Goal: Transaction & Acquisition: Purchase product/service

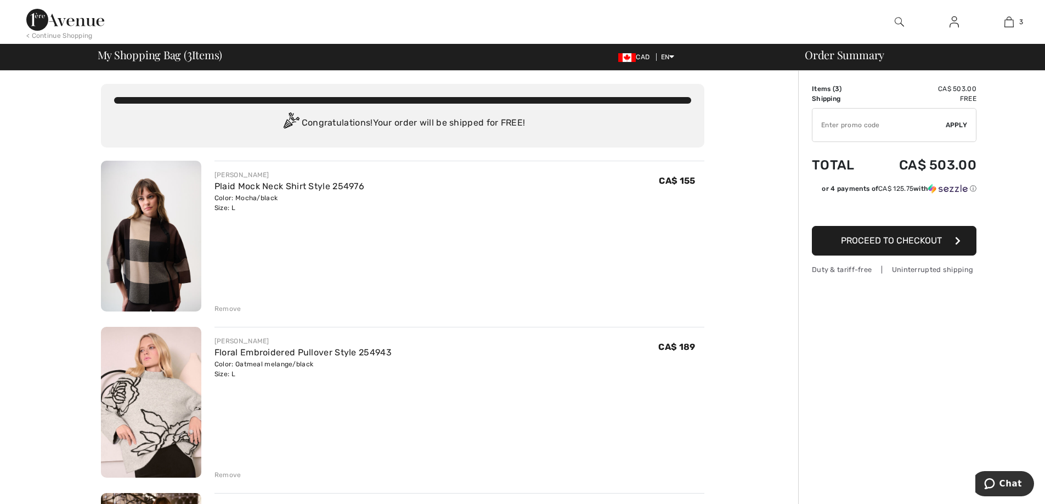
click at [232, 310] on div "Remove" at bounding box center [228, 309] width 27 height 10
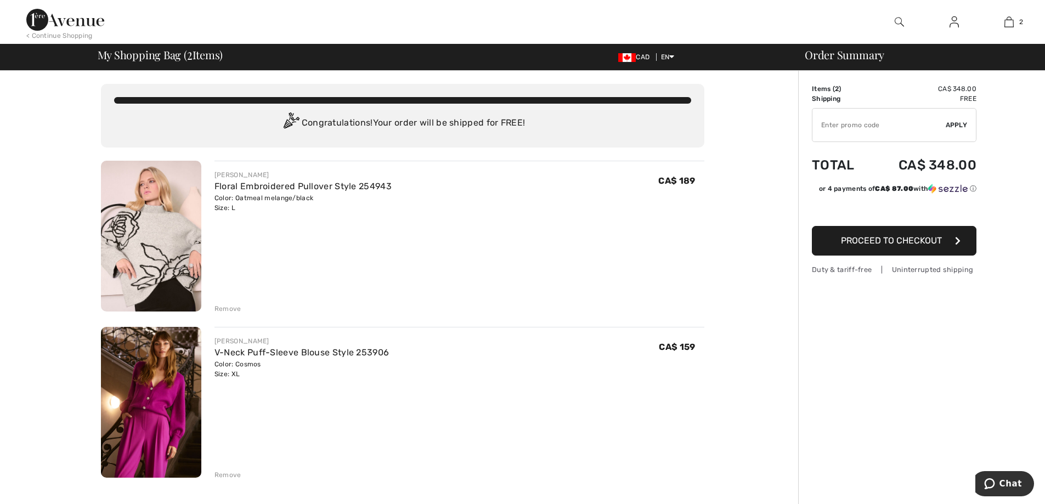
click at [234, 473] on div "Remove" at bounding box center [228, 475] width 27 height 10
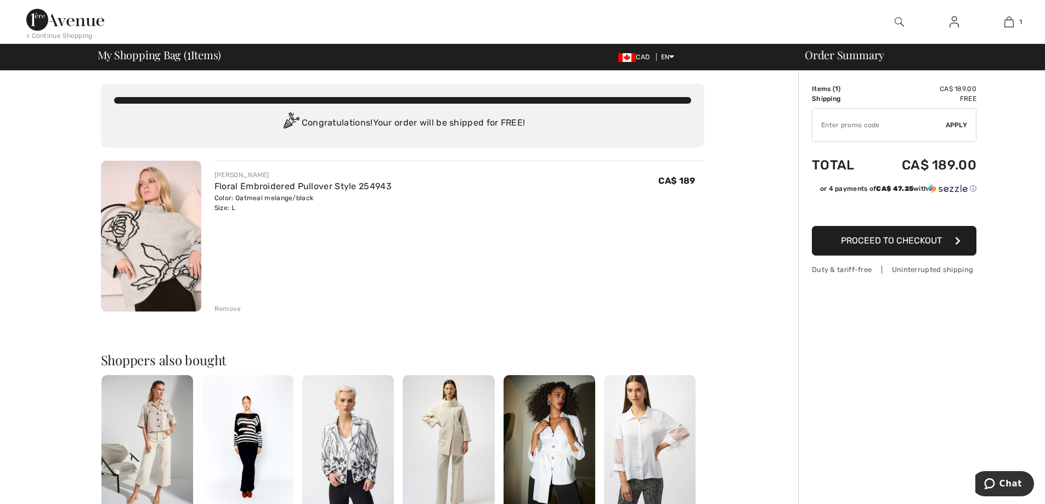
click at [957, 20] on img at bounding box center [954, 21] width 9 height 13
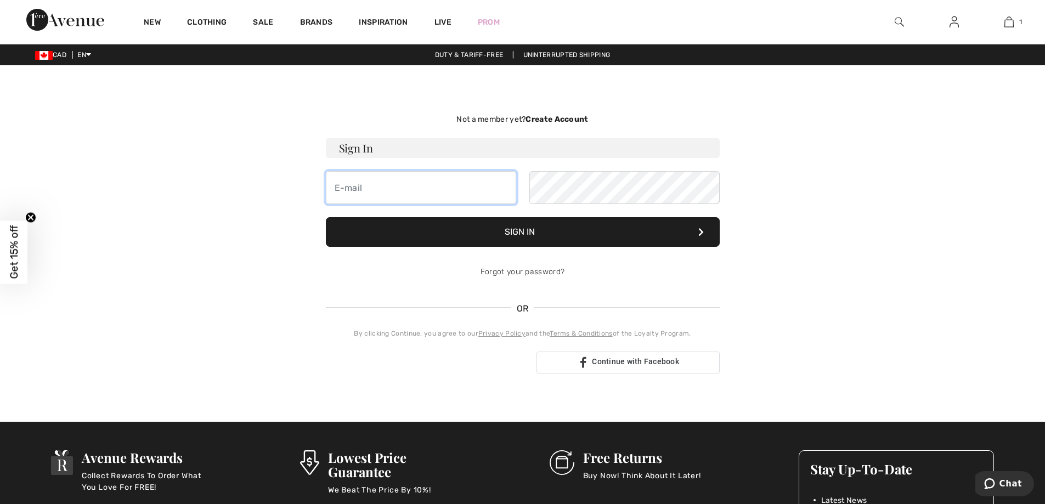
type input "landriaultjosee@gmail.com"
click at [529, 222] on button "Sign In" at bounding box center [523, 232] width 394 height 30
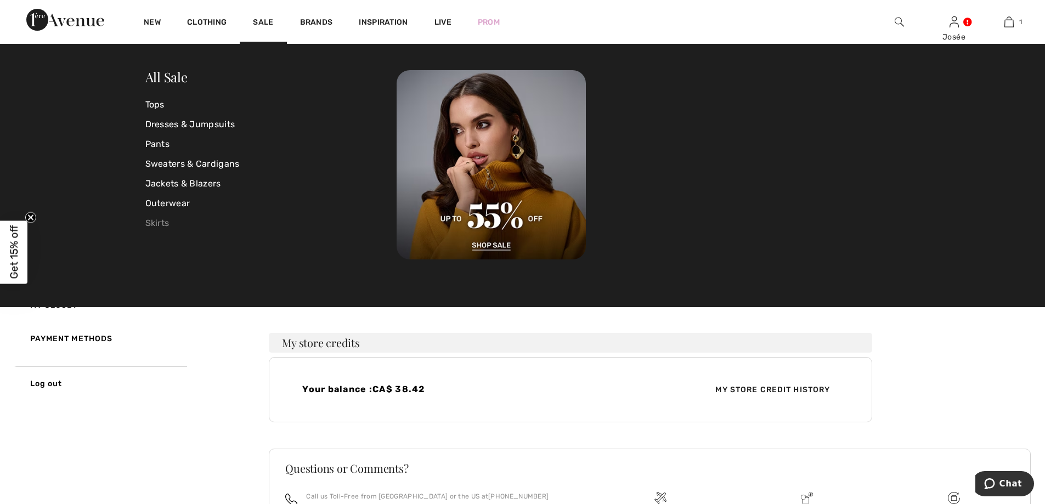
click at [162, 221] on link "Skirts" at bounding box center [271, 223] width 252 height 20
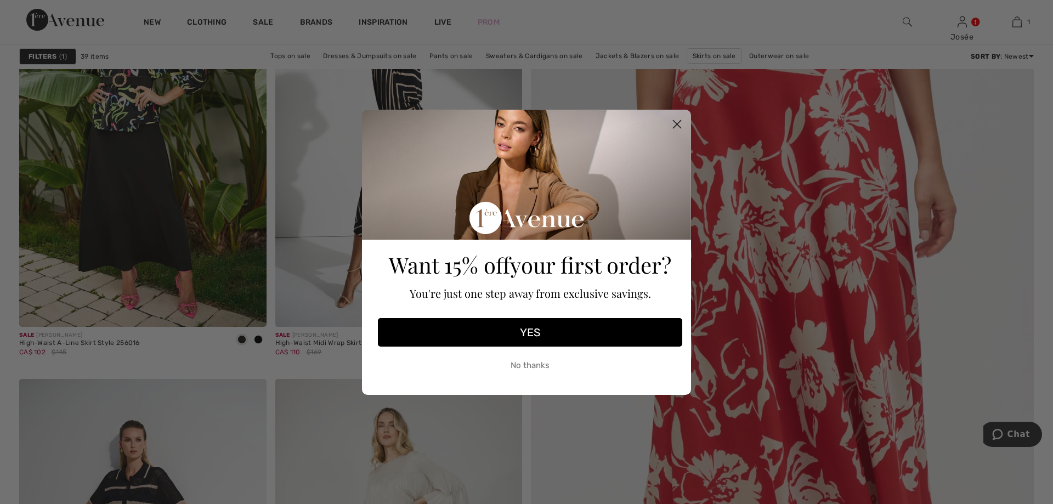
click at [676, 121] on circle "Close dialog" at bounding box center [677, 124] width 18 height 18
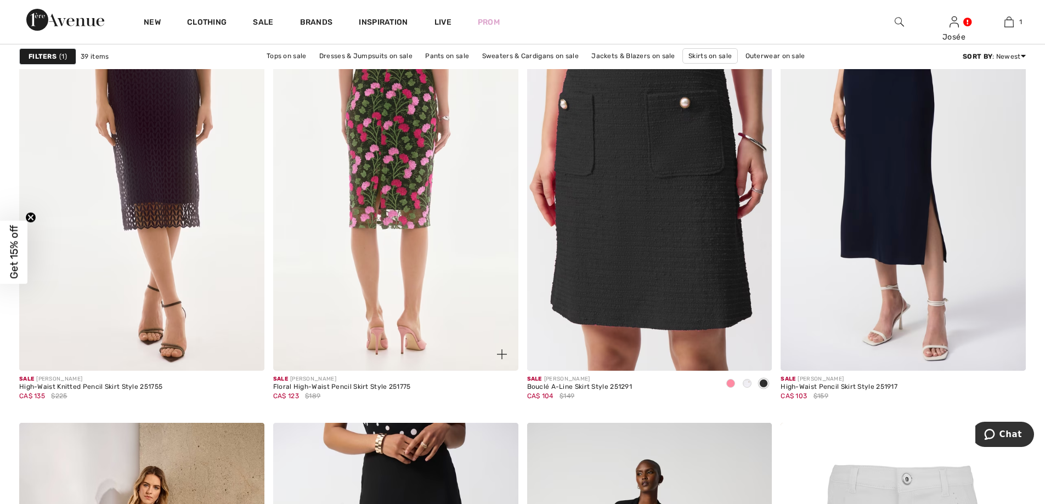
scroll to position [1001, 0]
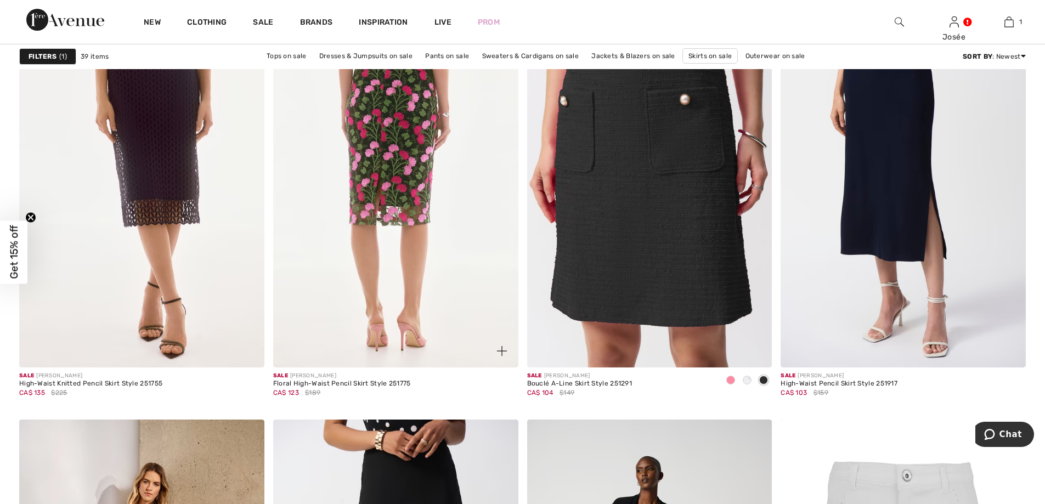
click at [388, 183] on img at bounding box center [395, 184] width 245 height 368
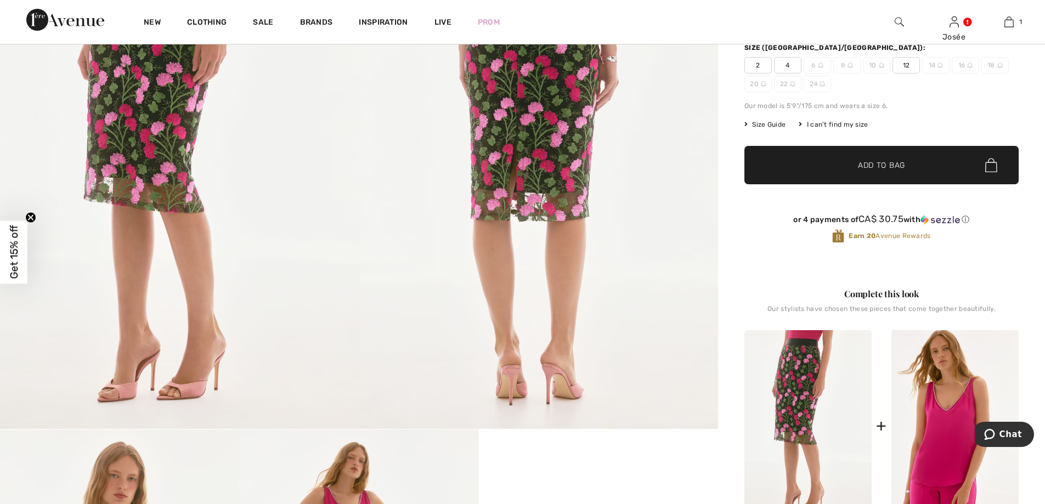
scroll to position [206, 0]
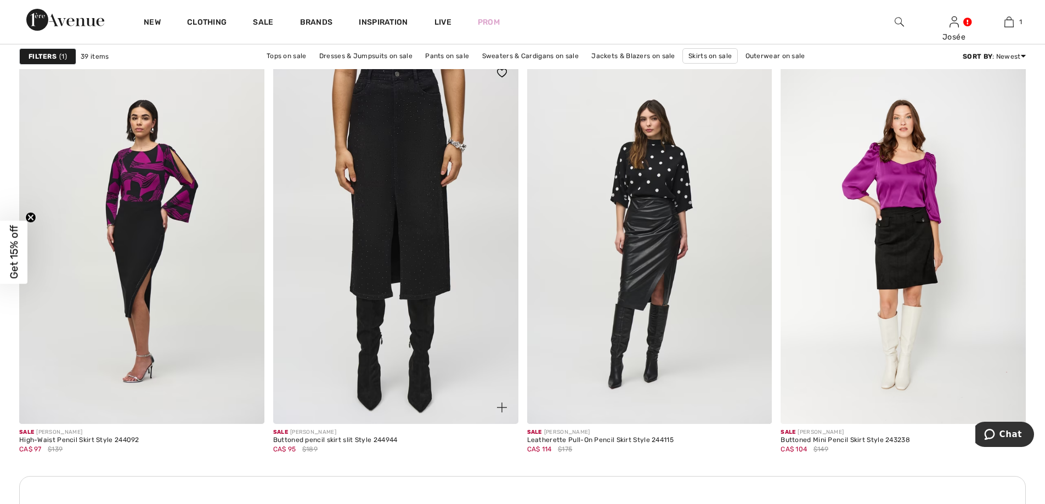
scroll to position [2730, 0]
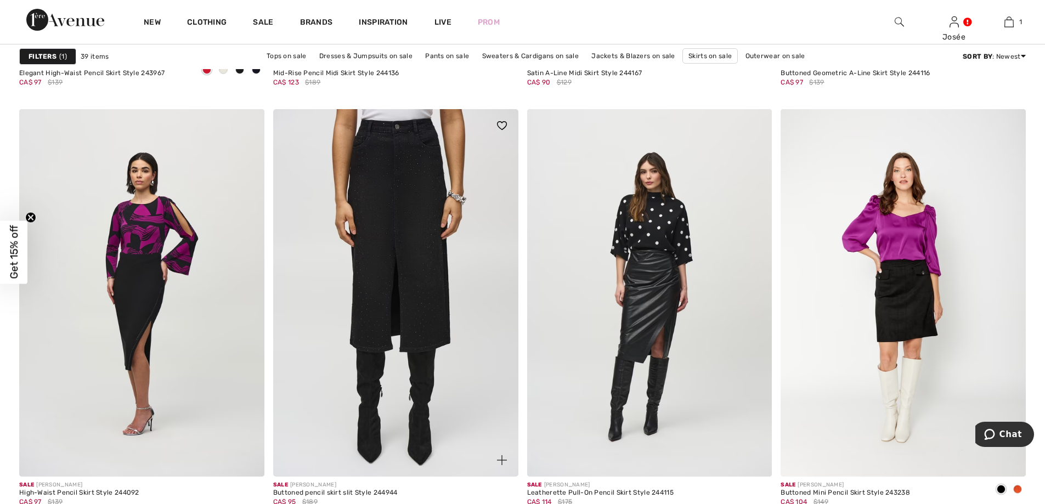
click at [424, 218] on img at bounding box center [395, 293] width 245 height 368
click at [399, 272] on img at bounding box center [395, 293] width 245 height 368
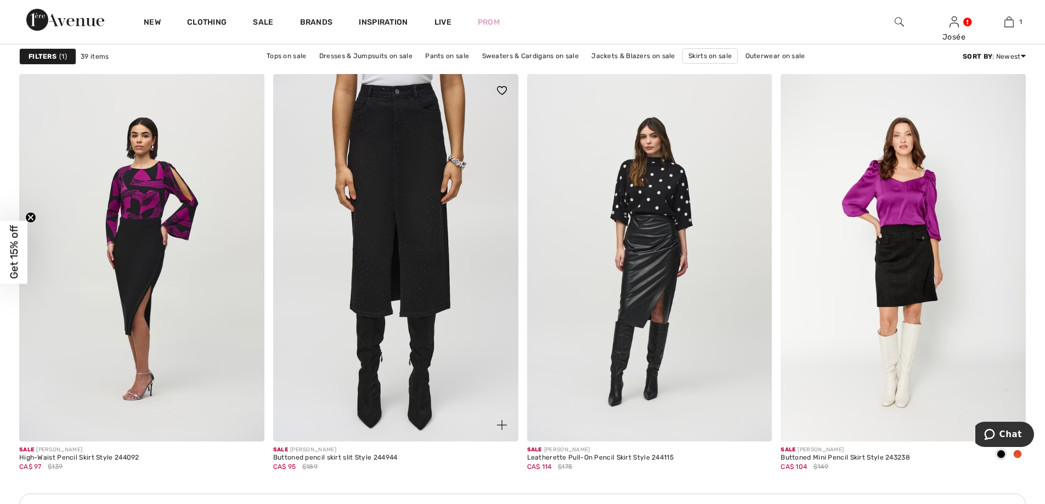
scroll to position [2771, 0]
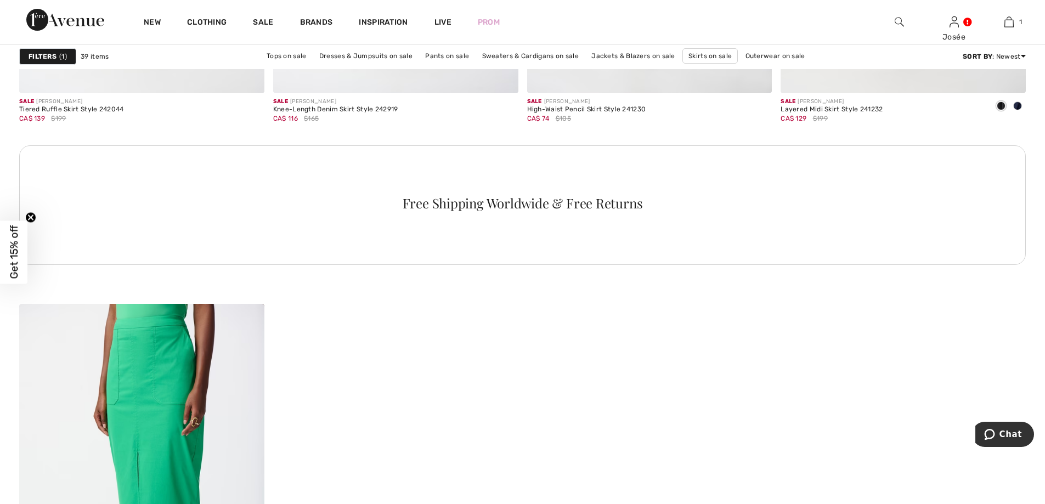
scroll to position [4979, 0]
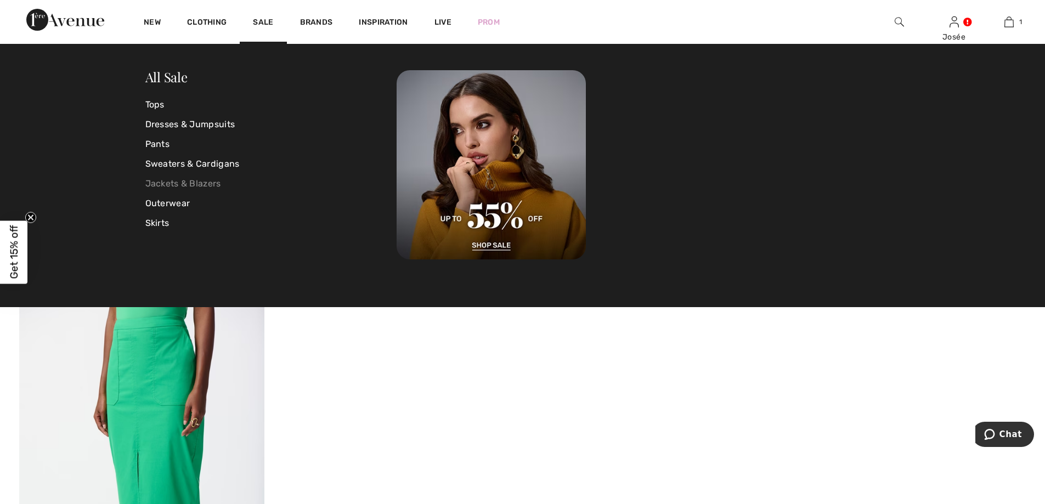
click at [166, 178] on link "Jackets & Blazers" at bounding box center [271, 184] width 252 height 20
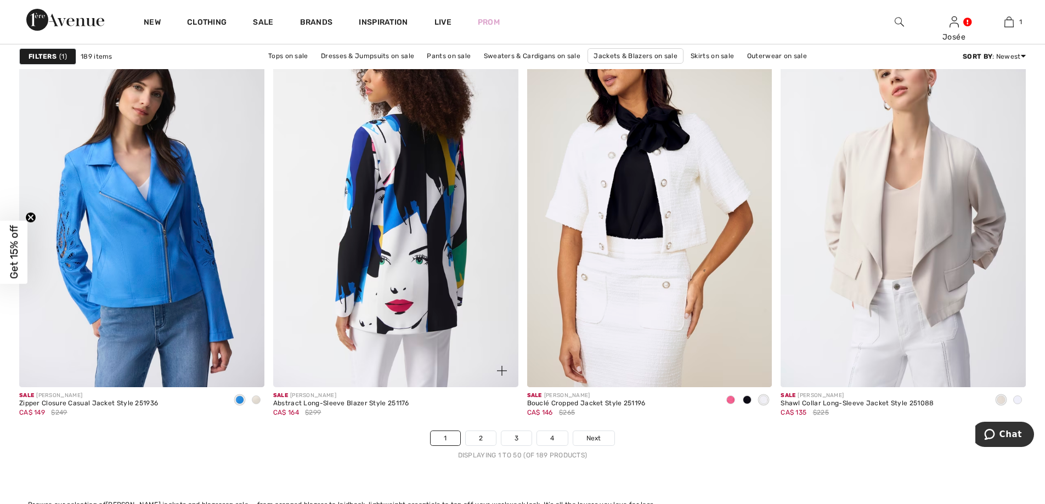
scroll to position [6104, 0]
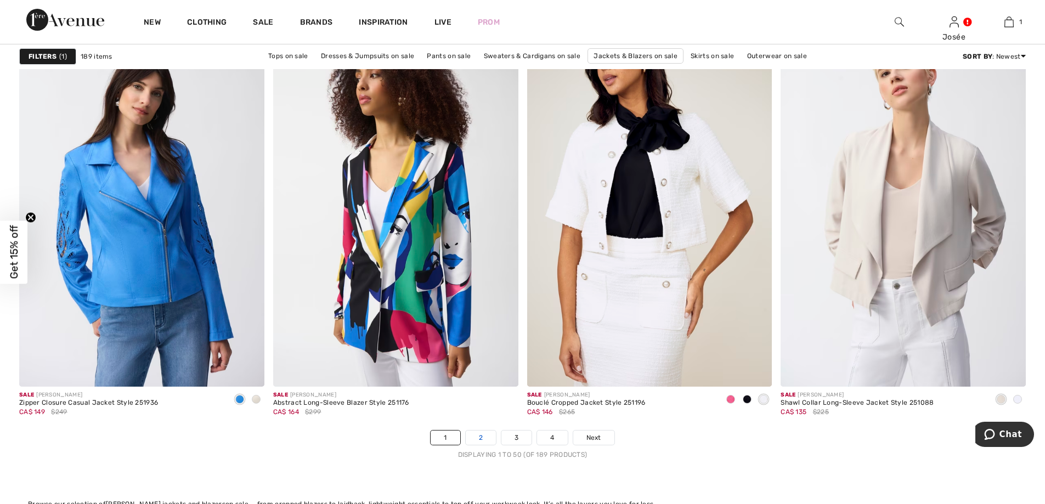
click at [486, 437] on link "2" at bounding box center [481, 438] width 30 height 14
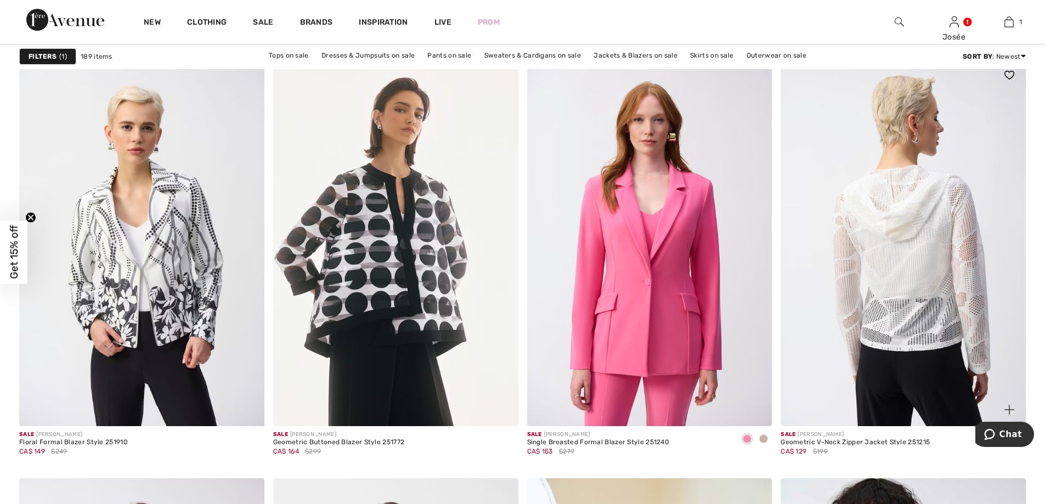
scroll to position [1961, 0]
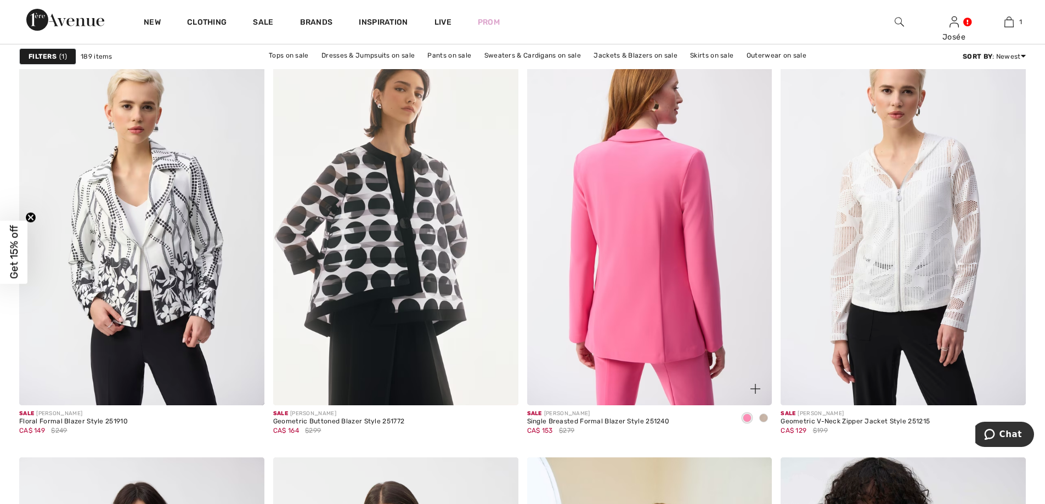
click at [681, 278] on img at bounding box center [649, 222] width 245 height 368
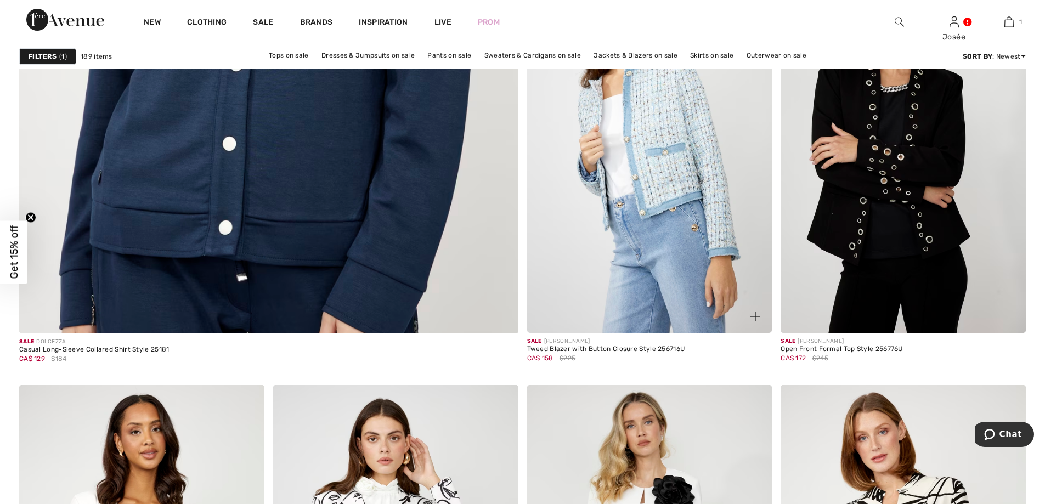
scroll to position [3937, 0]
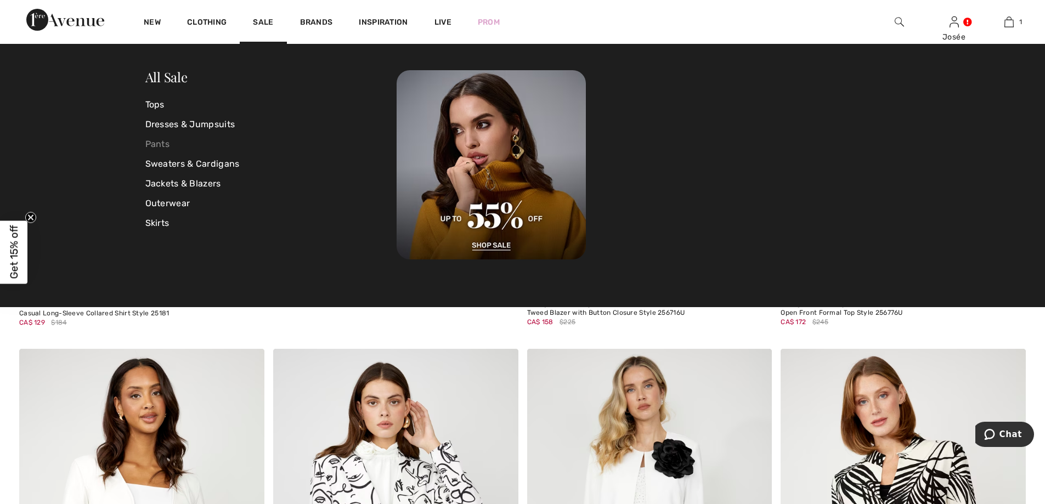
click at [163, 146] on link "Pants" at bounding box center [271, 144] width 252 height 20
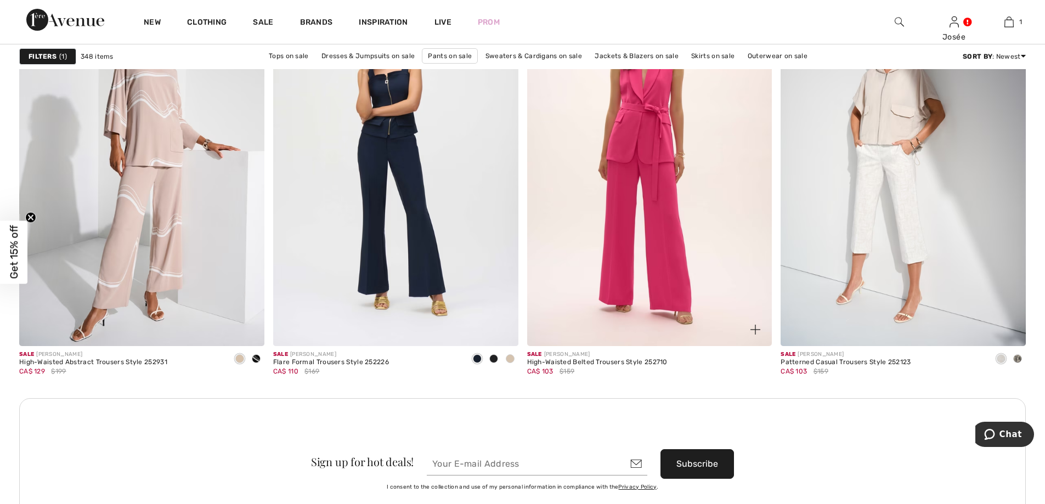
scroll to position [2894, 0]
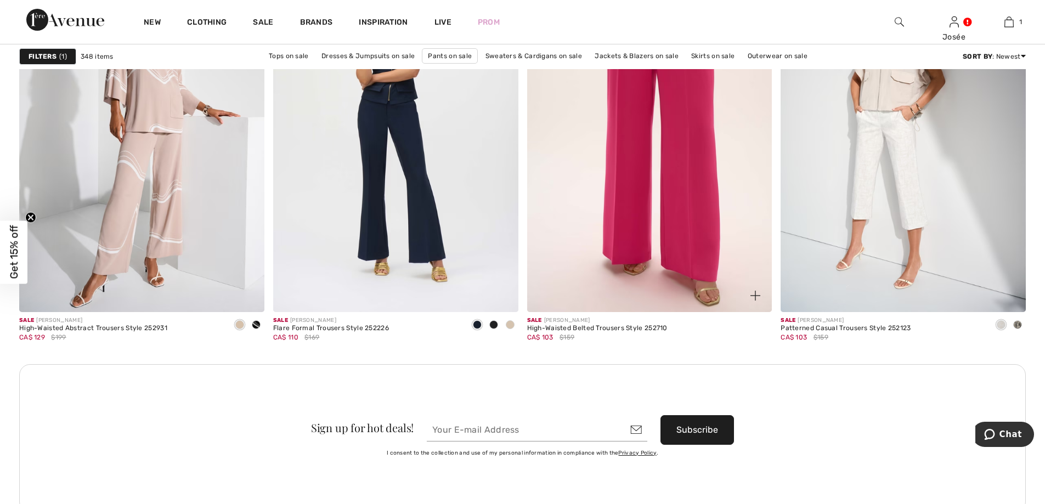
click at [604, 326] on div "High-Waisted Belted Trousers Style 252710" at bounding box center [597, 329] width 140 height 8
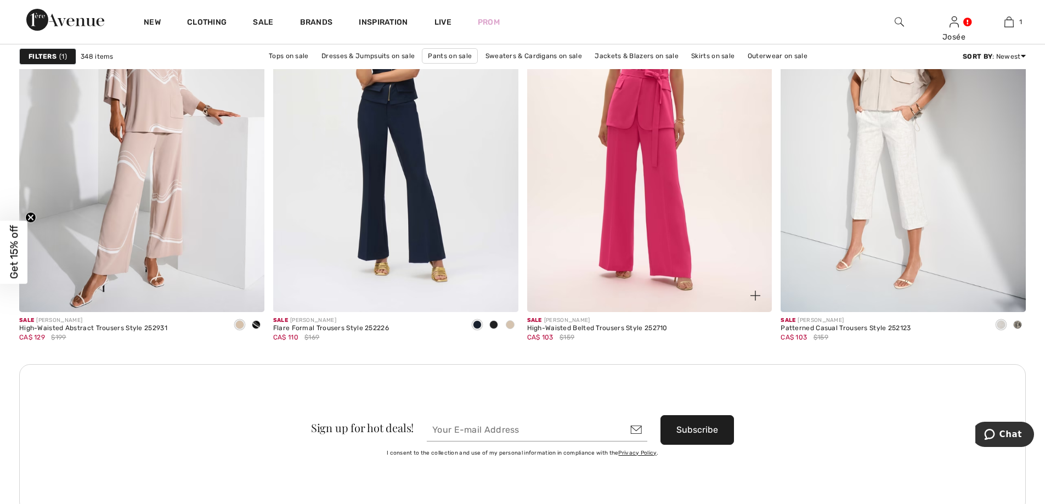
click at [638, 257] on img at bounding box center [649, 129] width 245 height 368
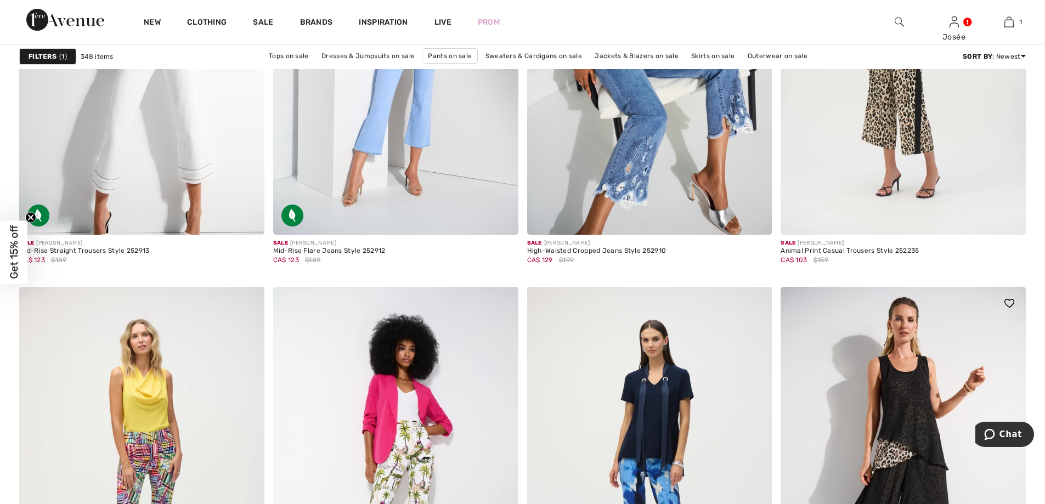
scroll to position [5185, 0]
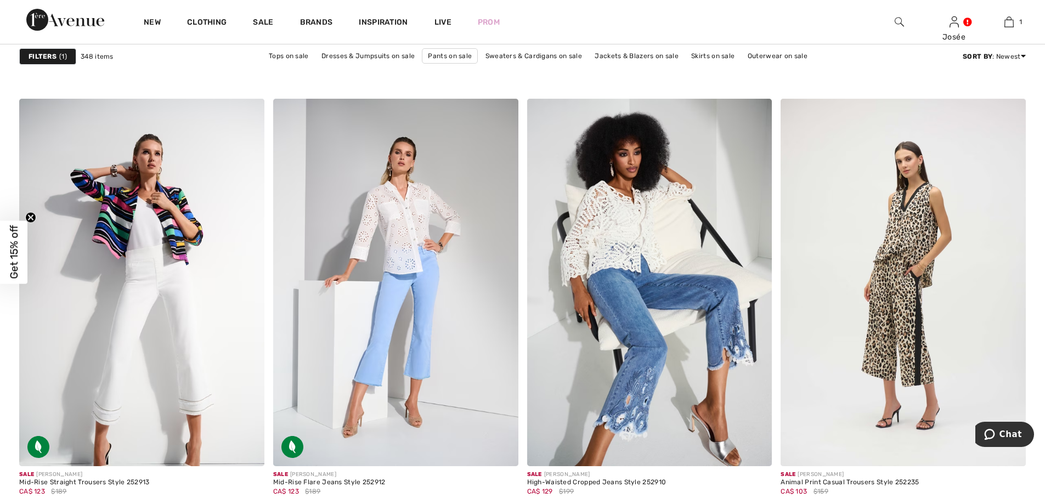
click at [55, 53] on strong "Filters" at bounding box center [43, 57] width 28 height 10
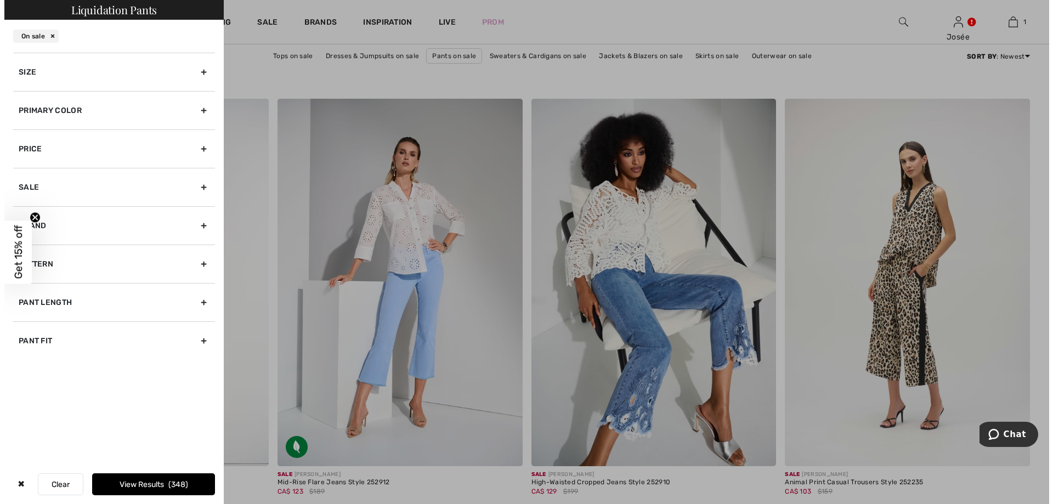
scroll to position [5221, 0]
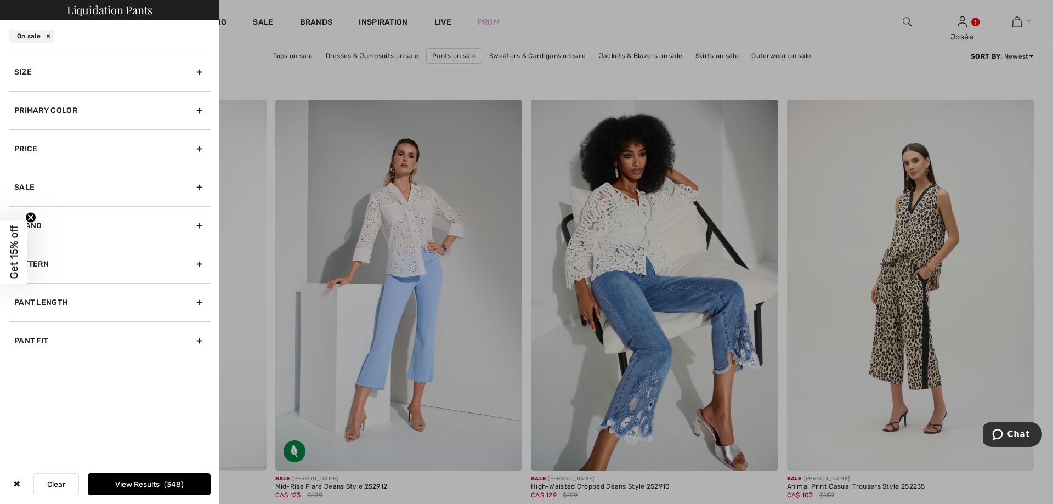
click at [202, 72] on div "Size" at bounding box center [110, 72] width 202 height 38
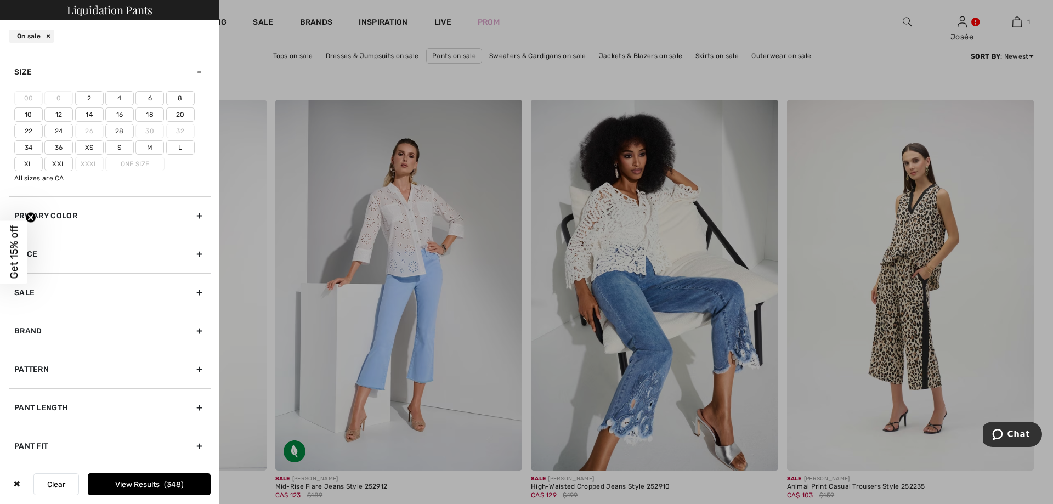
click at [92, 112] on label "14" at bounding box center [89, 115] width 29 height 14
click at [0, 0] on input"] "14" at bounding box center [0, 0] width 0 height 0
click at [33, 163] on label "Xl" at bounding box center [28, 164] width 29 height 14
click at [0, 0] on input"] "Xl" at bounding box center [0, 0] width 0 height 0
click at [184, 145] on label "L" at bounding box center [180, 147] width 29 height 14
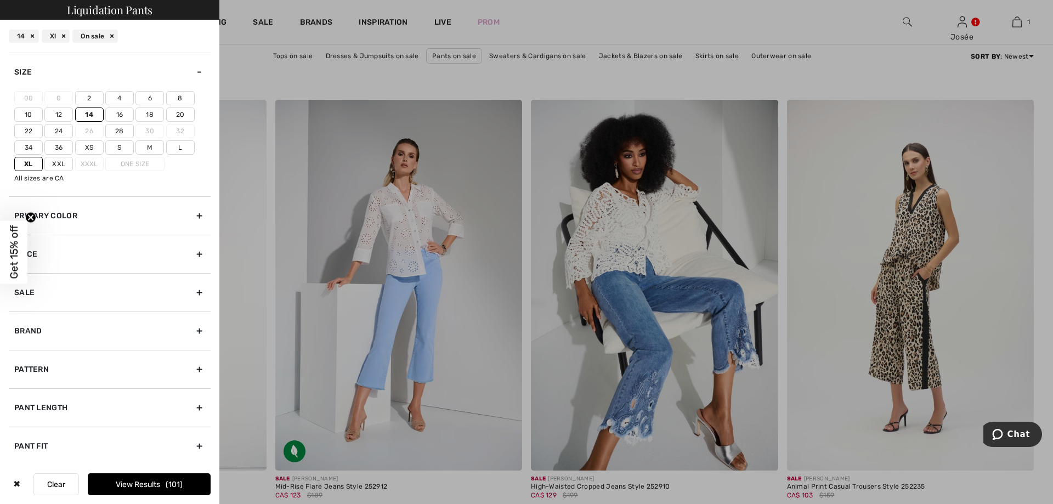
click at [0, 0] on input"] "L" at bounding box center [0, 0] width 0 height 0
click at [155, 484] on button "View Results 105" at bounding box center [149, 484] width 123 height 22
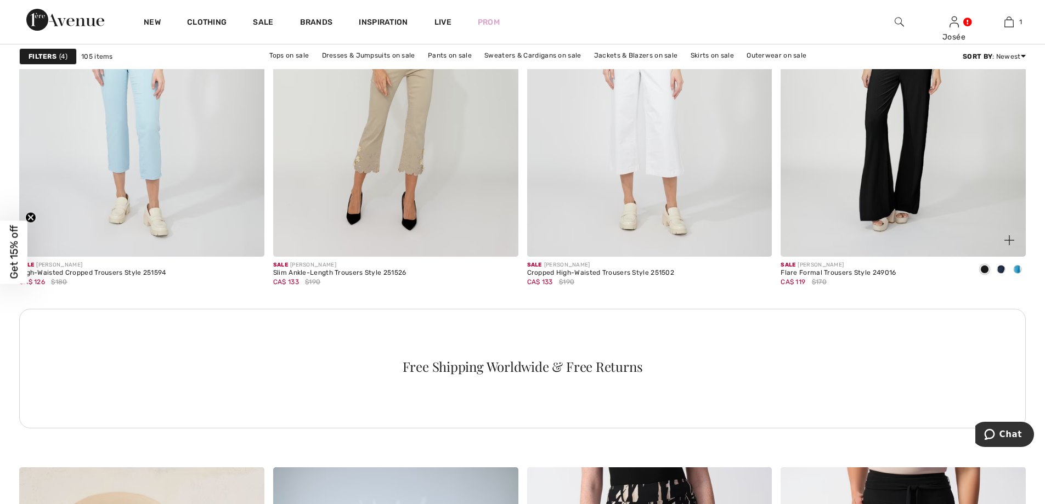
scroll to position [4842, 0]
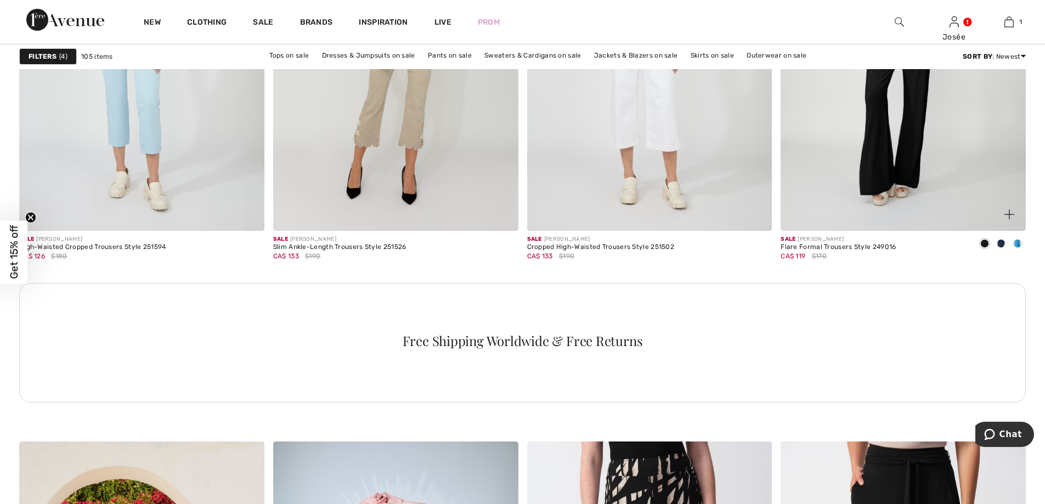
click at [870, 160] on img at bounding box center [903, 47] width 245 height 368
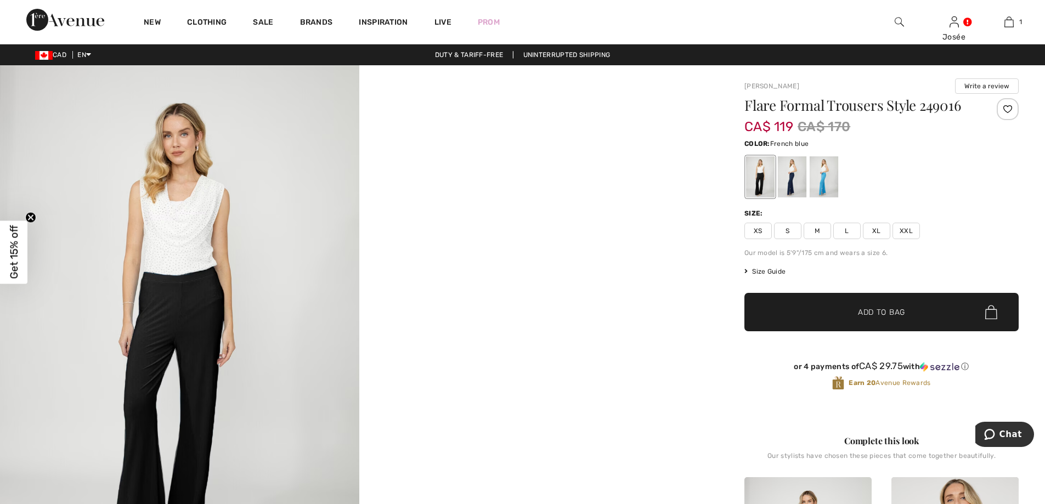
click at [827, 183] on div at bounding box center [824, 176] width 29 height 41
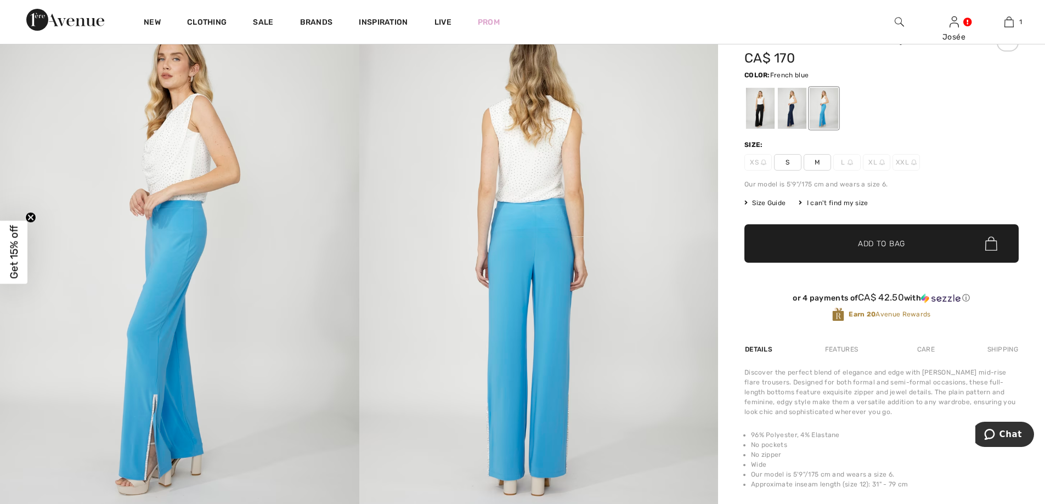
scroll to position [123, 0]
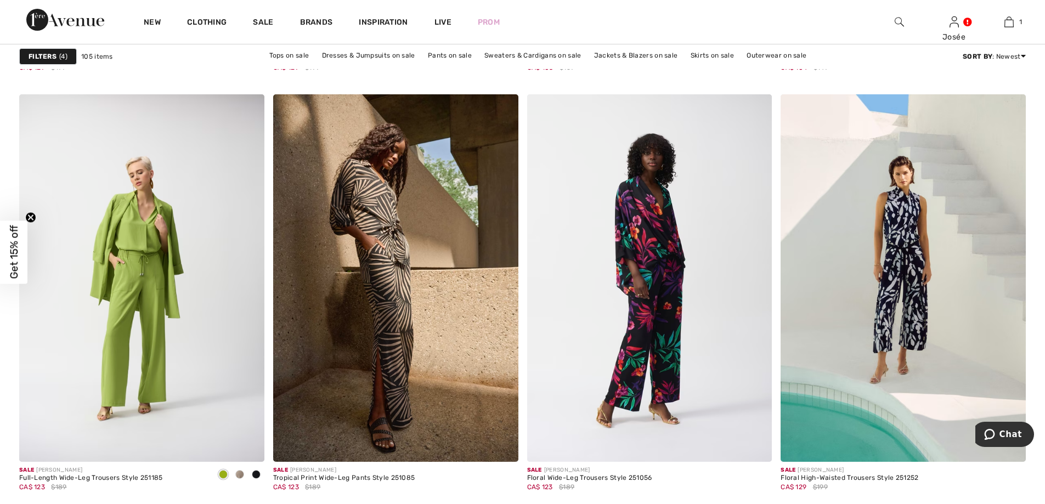
scroll to position [6020, 0]
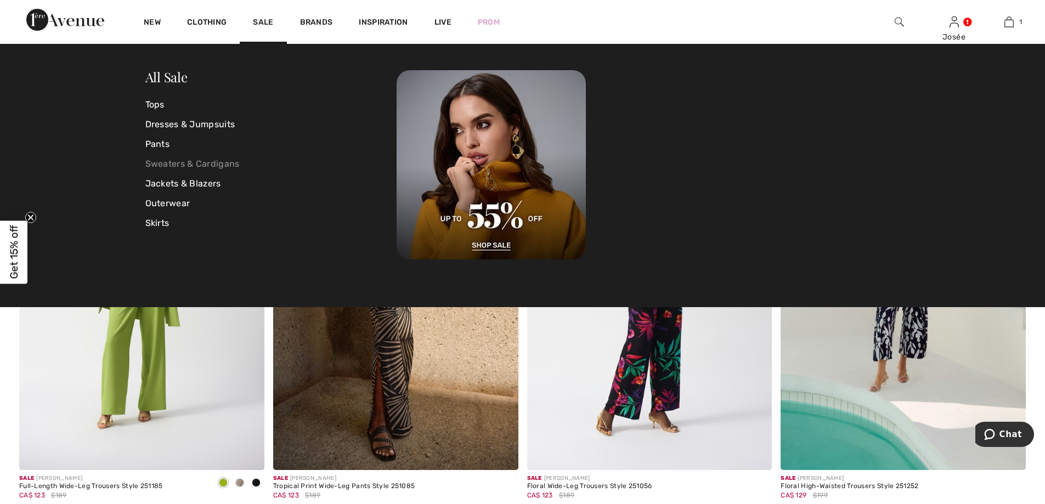
click at [171, 163] on link "Sweaters & Cardigans" at bounding box center [271, 164] width 252 height 20
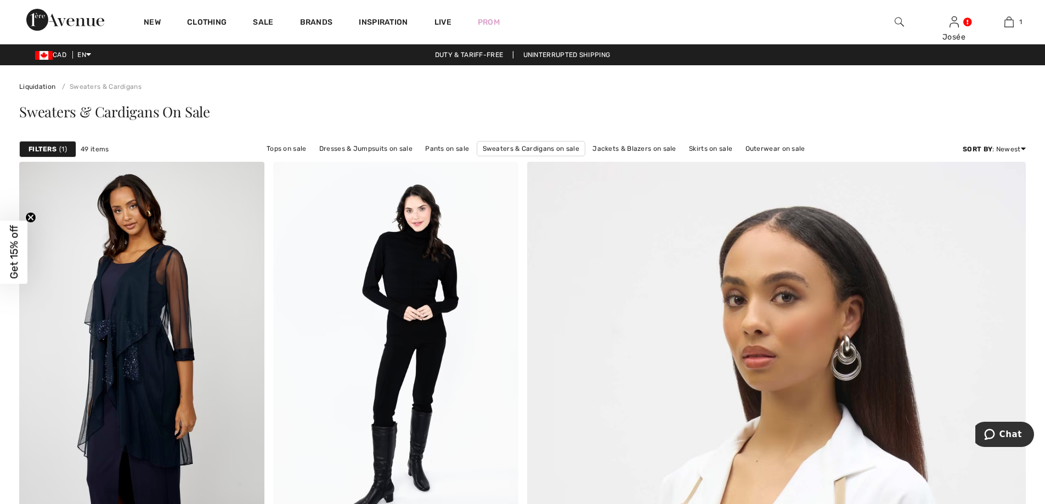
click at [51, 151] on strong "Filters" at bounding box center [43, 149] width 28 height 10
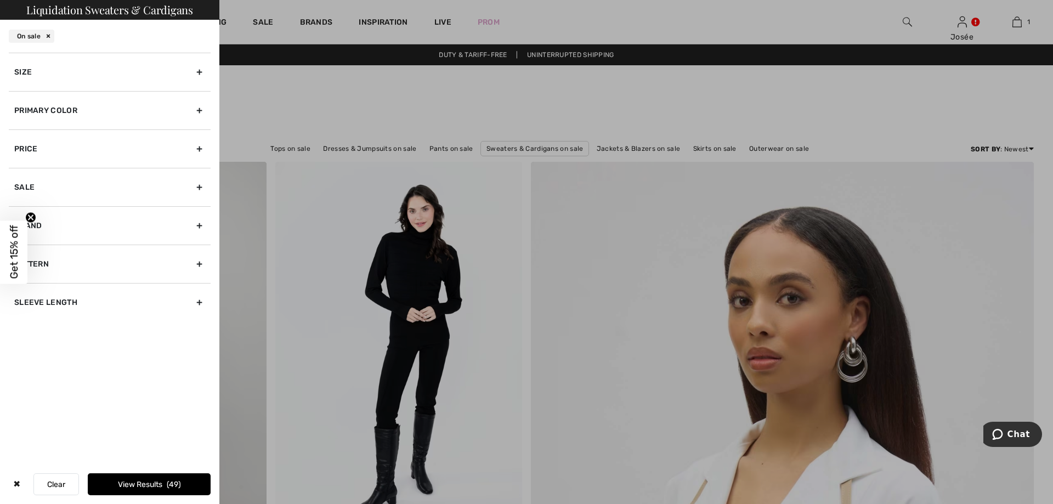
click at [195, 74] on div "Size" at bounding box center [110, 72] width 202 height 38
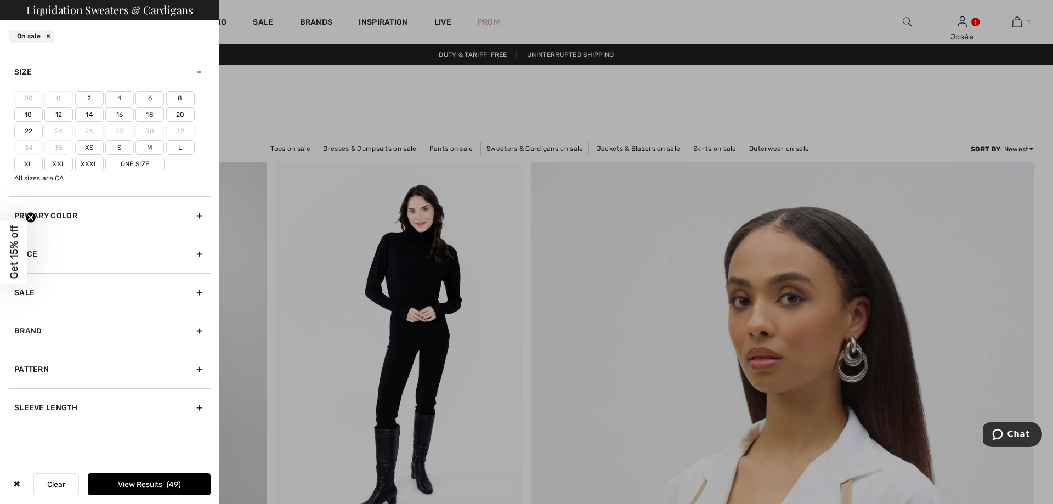
click at [173, 146] on label "L" at bounding box center [180, 147] width 29 height 14
click at [0, 0] on input"] "L" at bounding box center [0, 0] width 0 height 0
click at [92, 115] on label "14" at bounding box center [89, 115] width 29 height 14
click at [0, 0] on input"] "14" at bounding box center [0, 0] width 0 height 0
click at [162, 481] on button "View Results 19" at bounding box center [149, 484] width 123 height 22
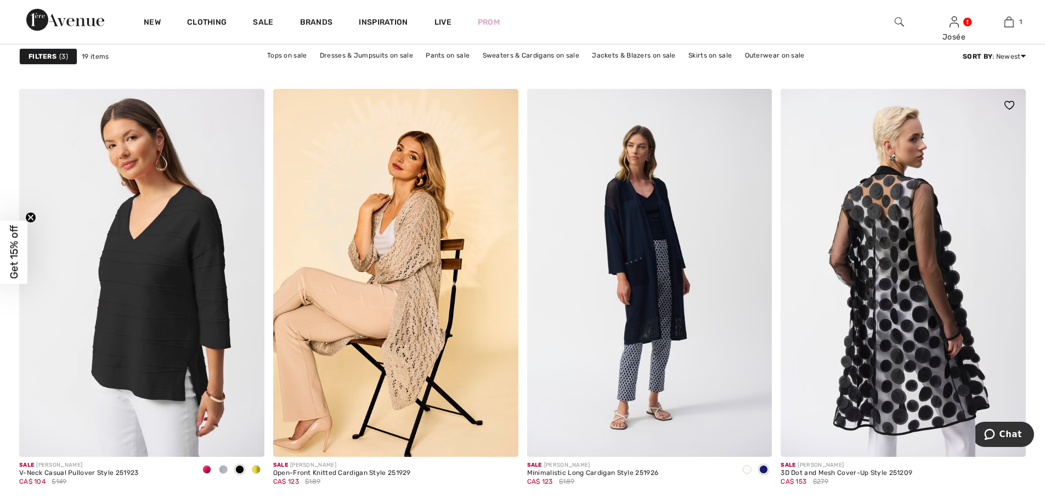
scroll to position [1330, 0]
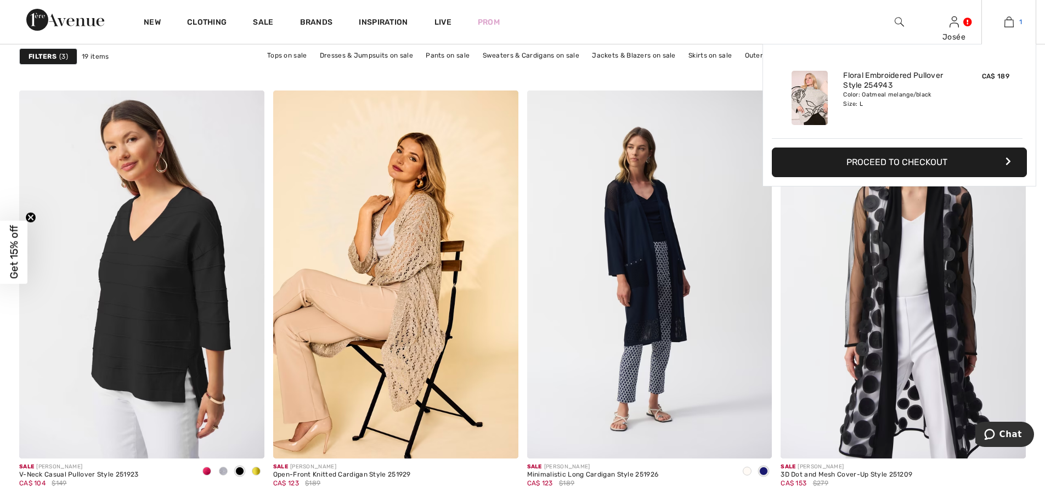
click at [1006, 24] on img at bounding box center [1009, 21] width 9 height 13
click at [906, 163] on button "Proceed to Checkout" at bounding box center [899, 163] width 255 height 30
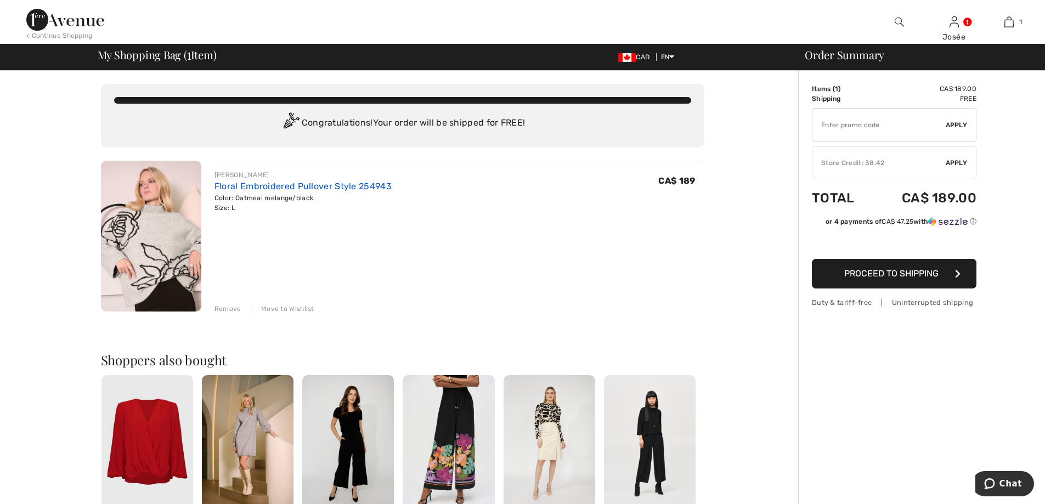
click at [284, 184] on link "Floral Embroidered Pullover Style 254943" at bounding box center [303, 186] width 177 height 10
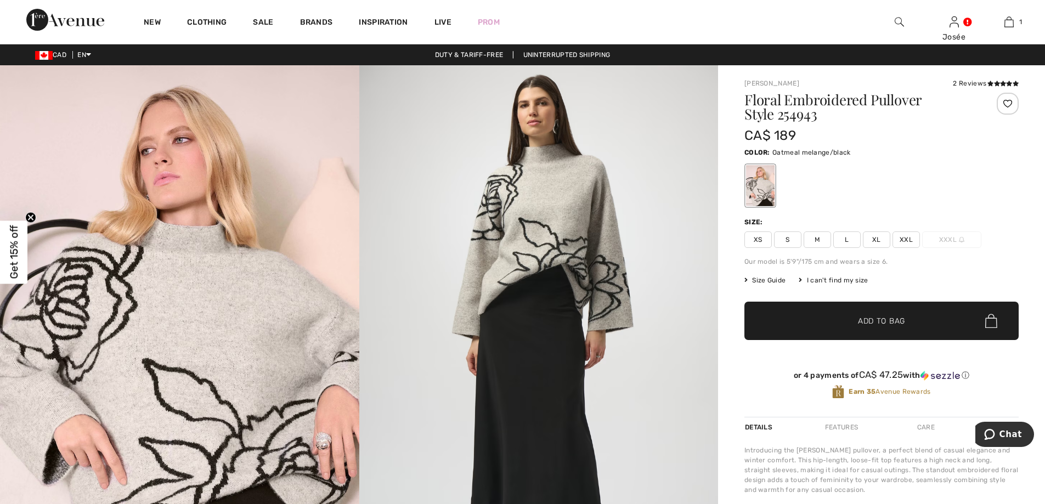
click at [540, 206] on img at bounding box center [538, 334] width 359 height 538
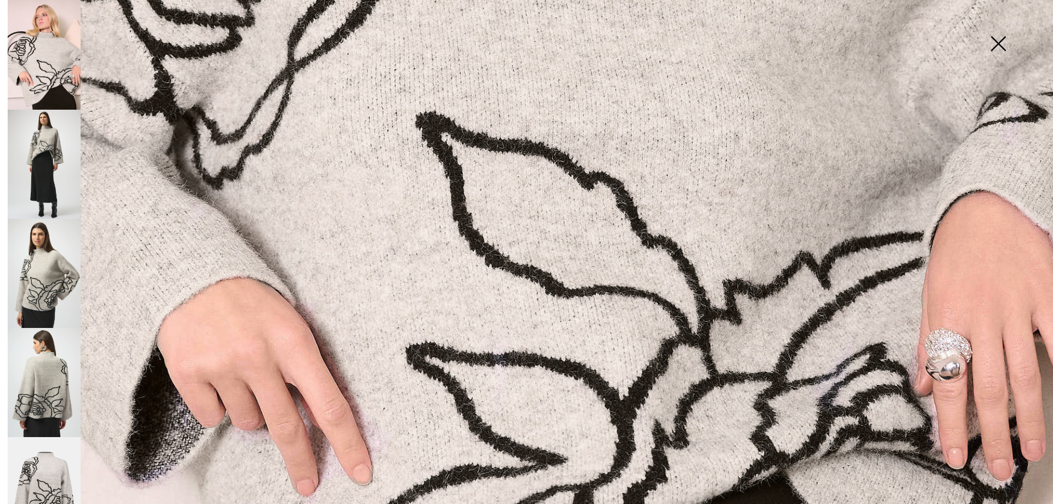
scroll to position [905, 0]
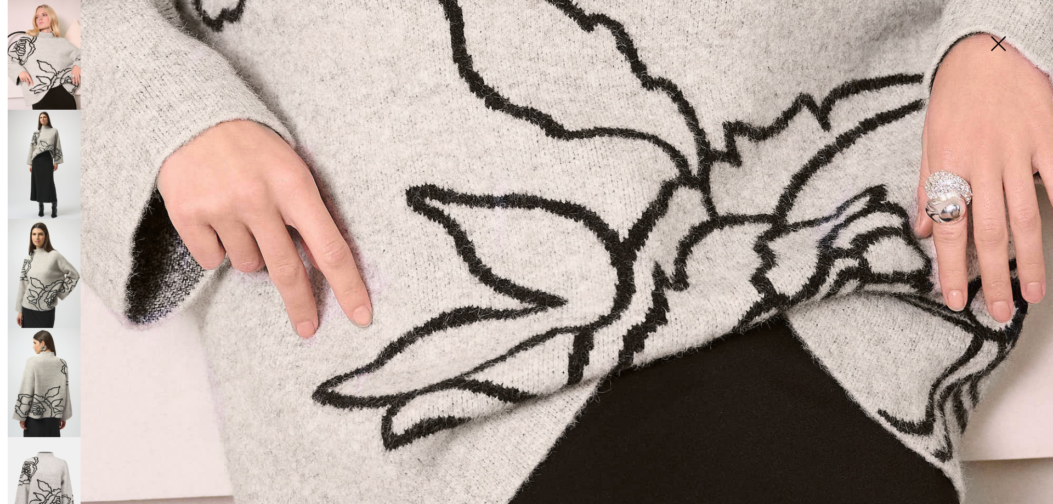
click at [33, 258] on img at bounding box center [44, 273] width 73 height 109
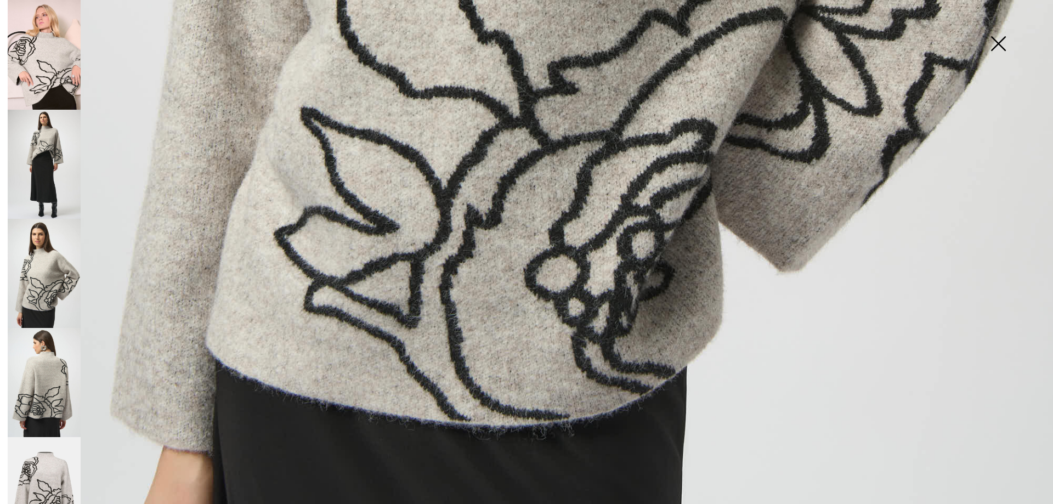
click at [51, 368] on img at bounding box center [44, 382] width 73 height 109
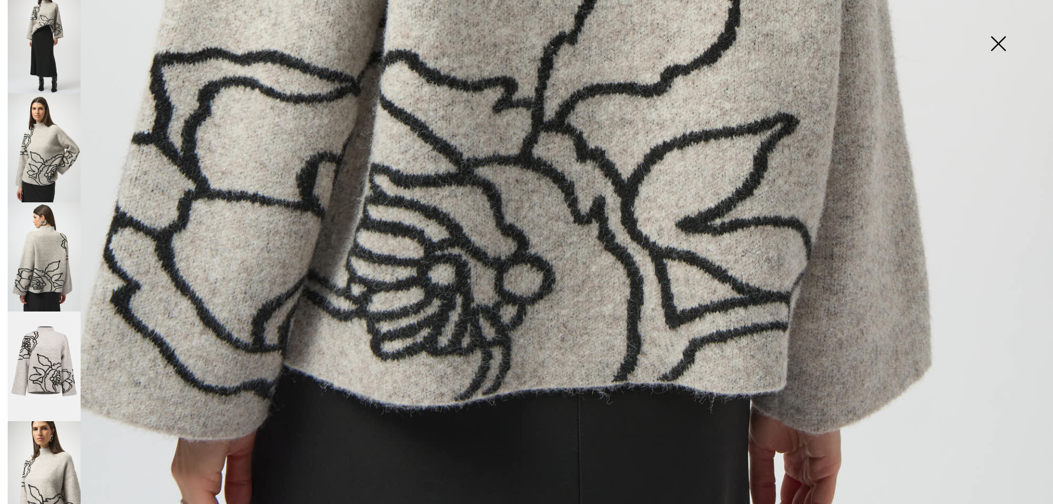
scroll to position [127, 0]
click at [61, 326] on img at bounding box center [44, 365] width 73 height 110
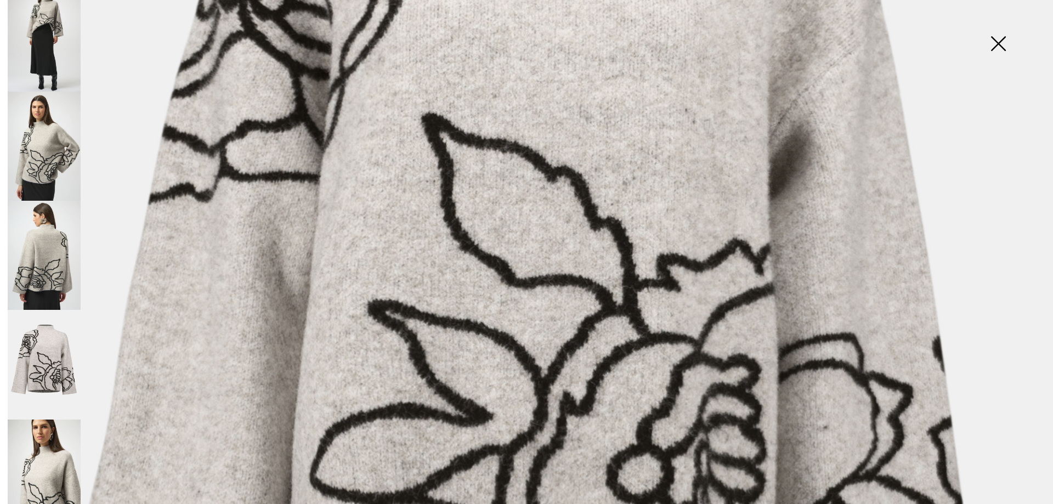
scroll to position [343, 0]
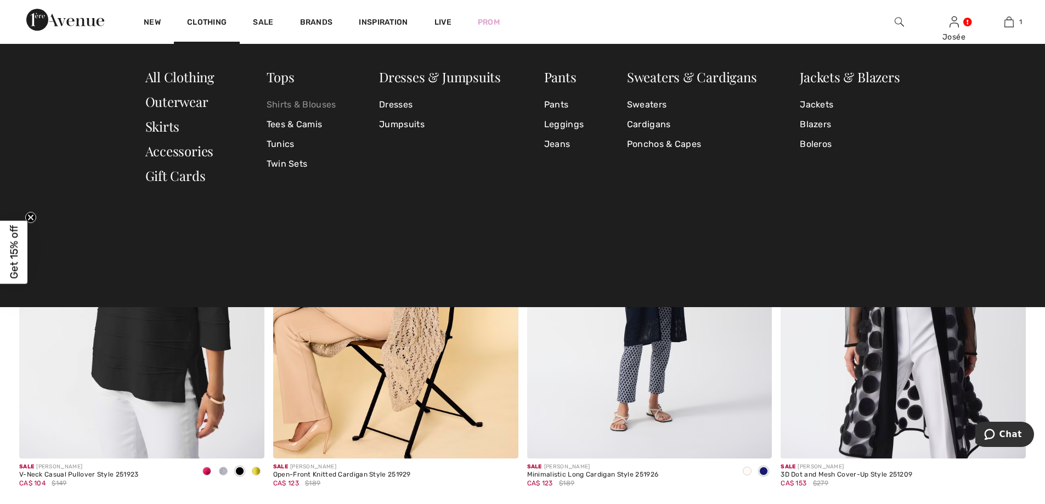
click at [296, 106] on link "Shirts & Blouses" at bounding box center [302, 105] width 70 height 20
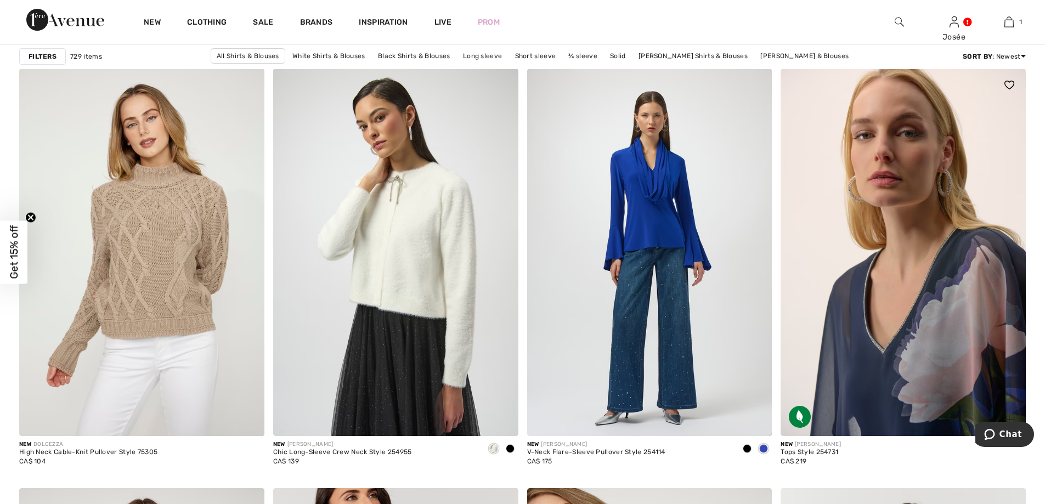
scroll to position [1934, 0]
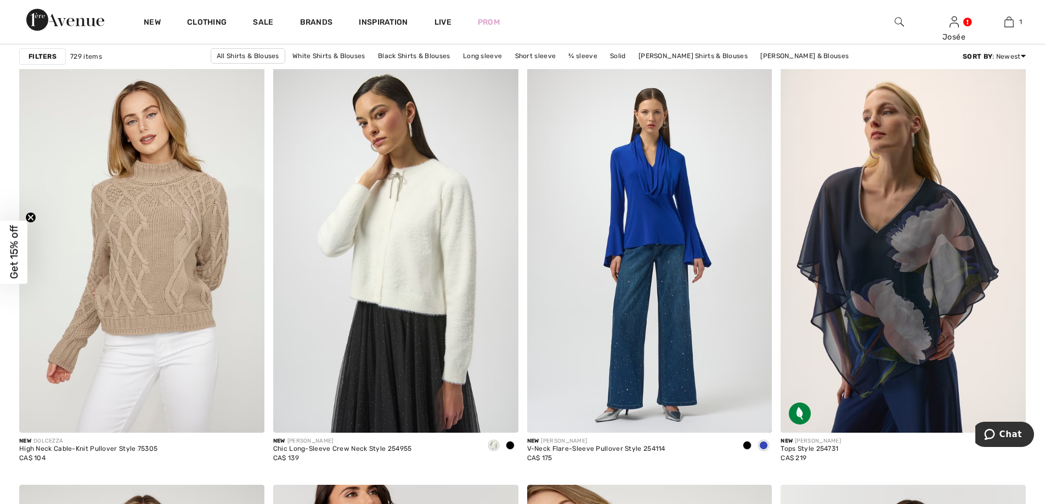
click at [61, 54] on div "Filters" at bounding box center [42, 56] width 47 height 16
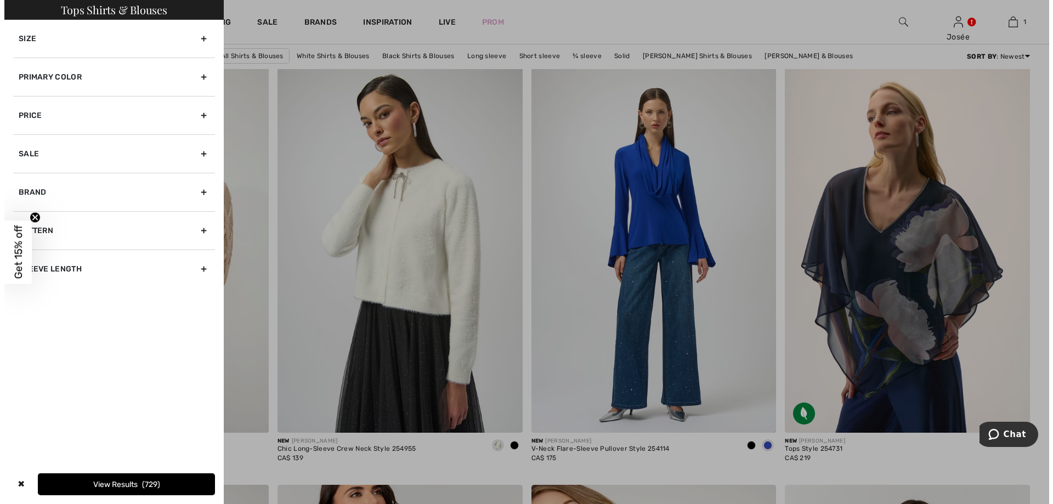
scroll to position [1946, 0]
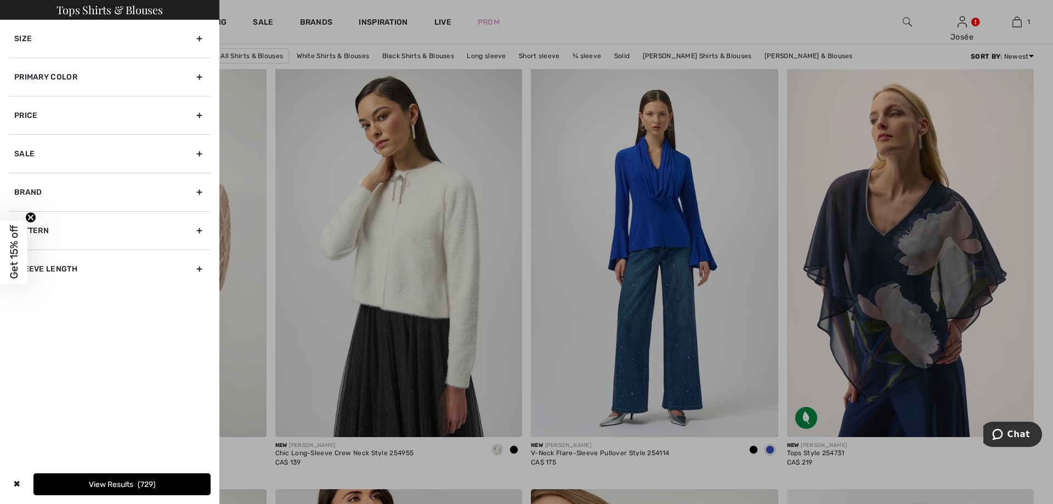
click at [199, 40] on div "Size" at bounding box center [110, 39] width 202 height 38
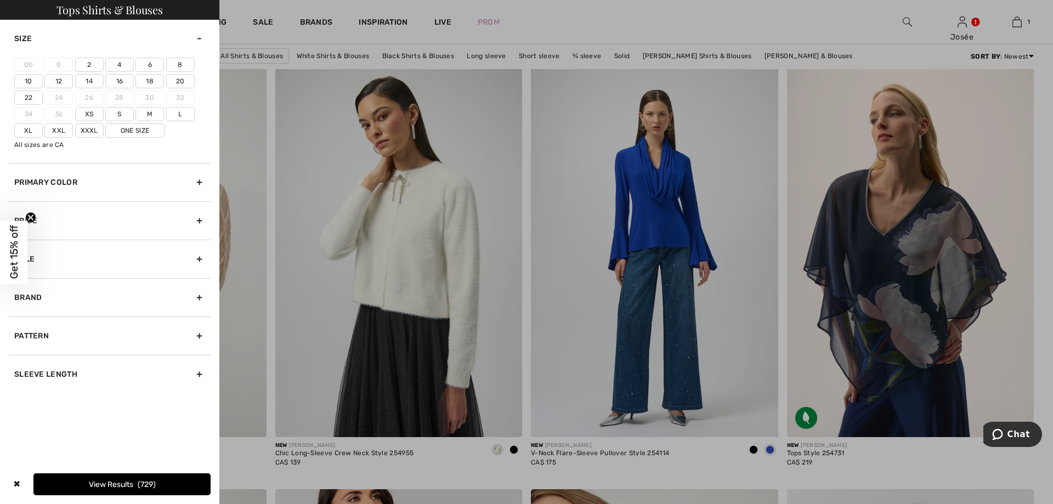
click at [96, 84] on label "14" at bounding box center [89, 81] width 29 height 14
click at [0, 0] on input"] "14" at bounding box center [0, 0] width 0 height 0
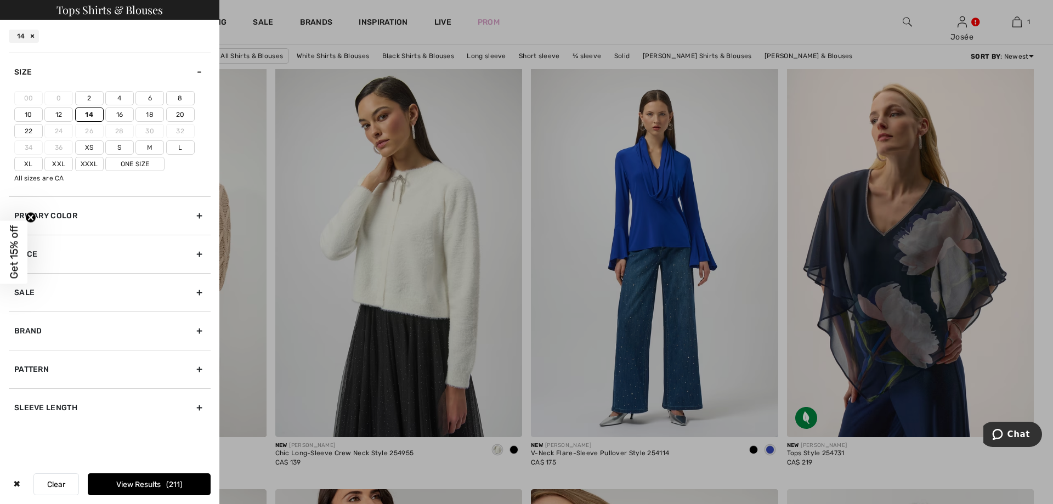
click at [176, 147] on label "L" at bounding box center [180, 147] width 29 height 14
click at [0, 0] on input"] "L" at bounding box center [0, 0] width 0 height 0
click at [31, 165] on label "Xl" at bounding box center [28, 164] width 29 height 14
click at [0, 0] on input"] "Xl" at bounding box center [0, 0] width 0 height 0
click at [174, 481] on span "380" at bounding box center [175, 484] width 20 height 9
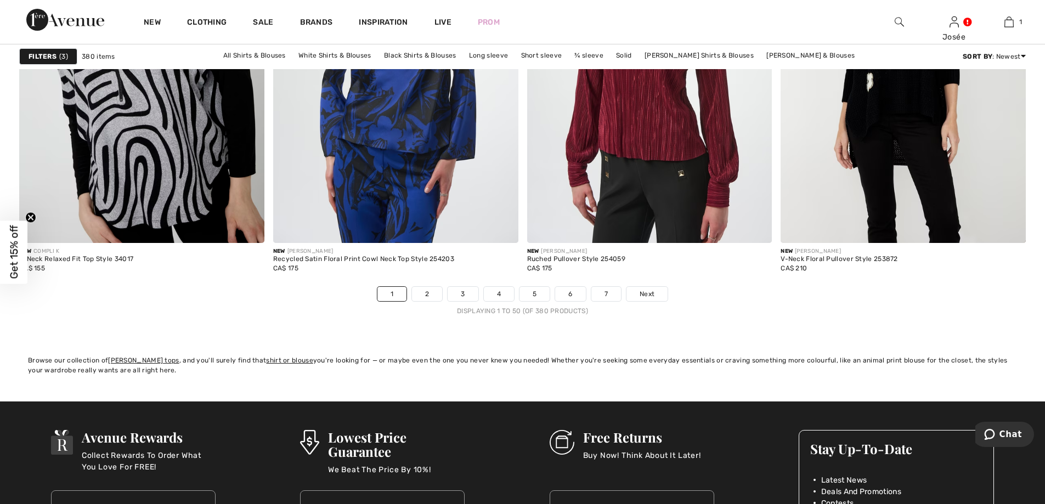
scroll to position [6419, 0]
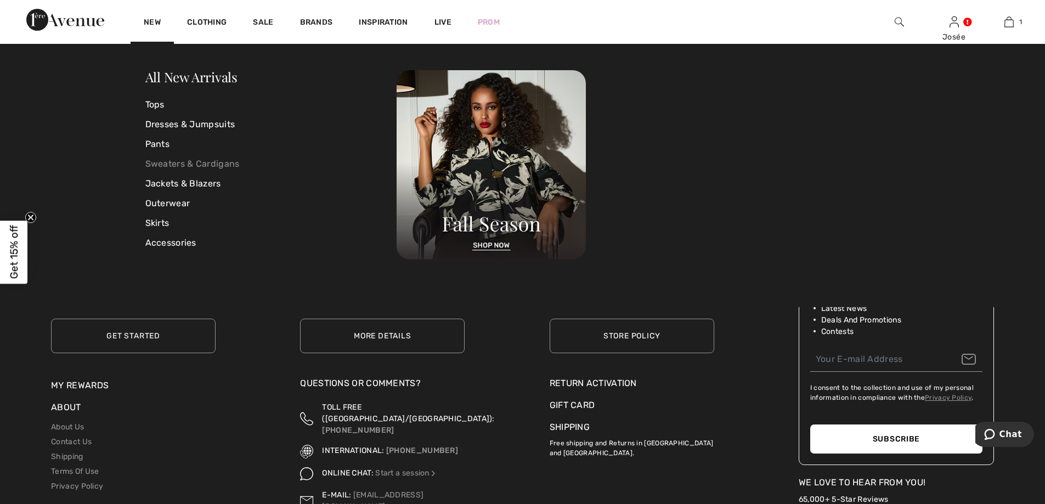
click at [171, 163] on link "Sweaters & Cardigans" at bounding box center [271, 164] width 252 height 20
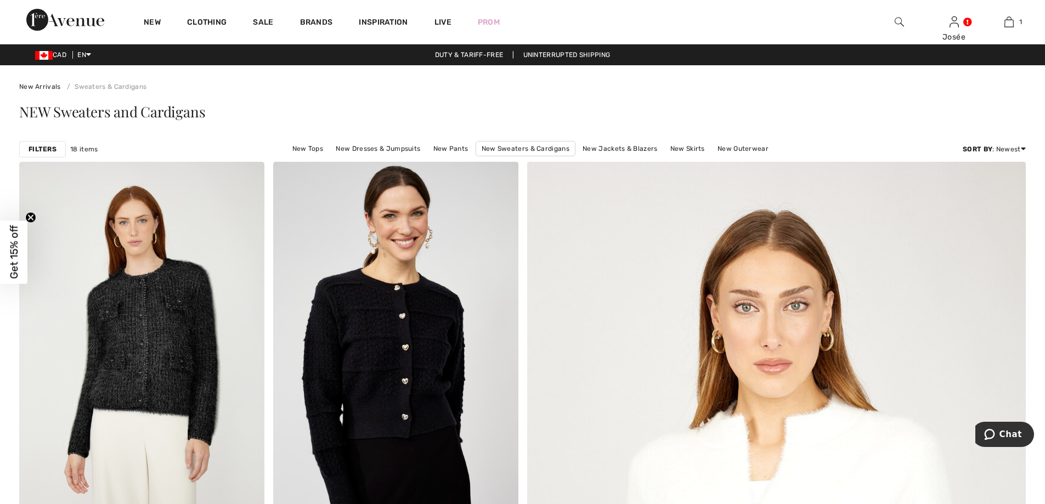
click at [38, 150] on strong "Filters" at bounding box center [43, 149] width 28 height 10
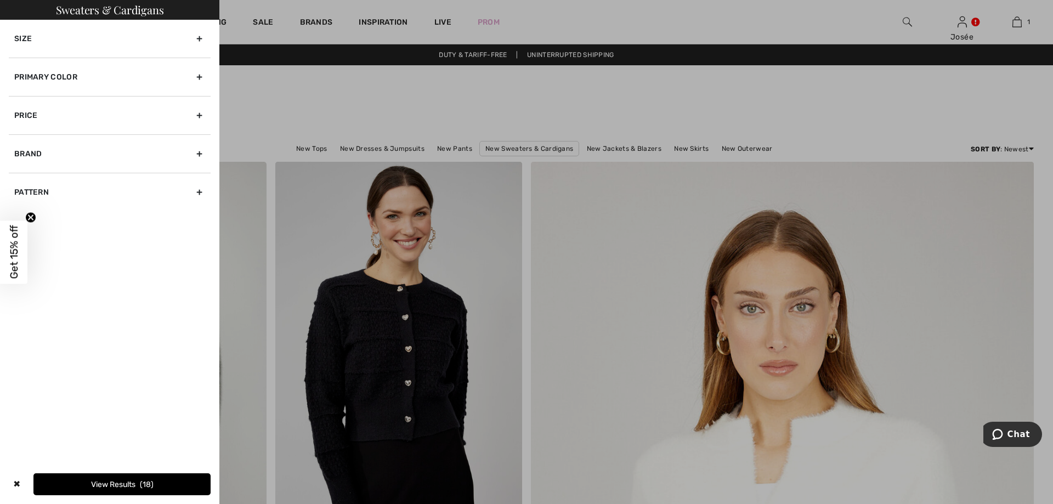
click at [198, 42] on div "Size" at bounding box center [110, 39] width 202 height 38
click at [184, 114] on label "L" at bounding box center [180, 114] width 29 height 14
click at [0, 0] on input"] "L" at bounding box center [0, 0] width 0 height 0
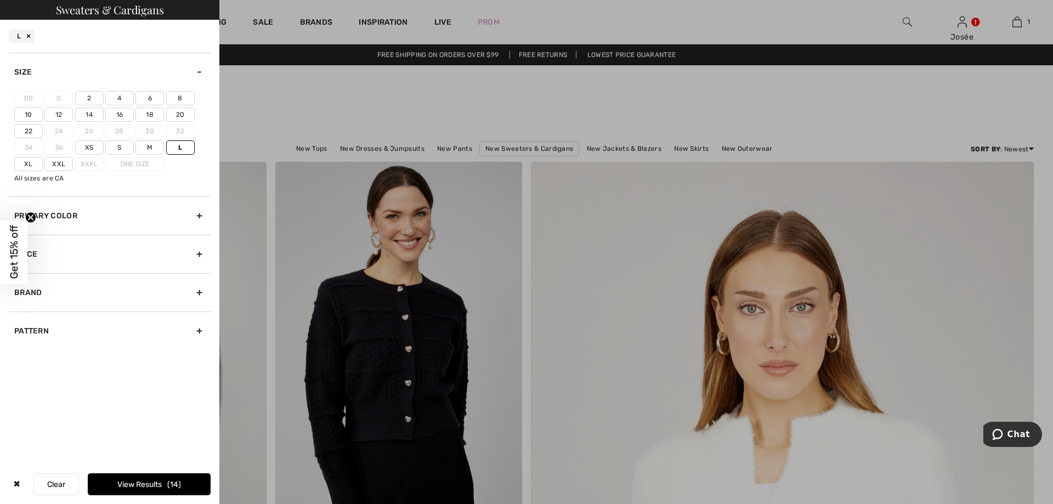
click at [165, 487] on button "View Results 14" at bounding box center [149, 484] width 123 height 22
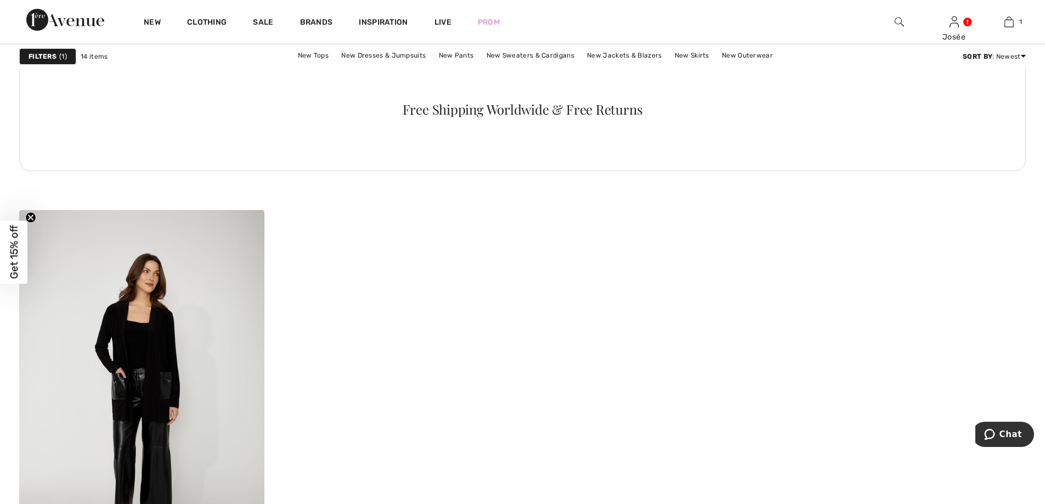
scroll to position [1948, 0]
